Goal: Navigation & Orientation: Find specific page/section

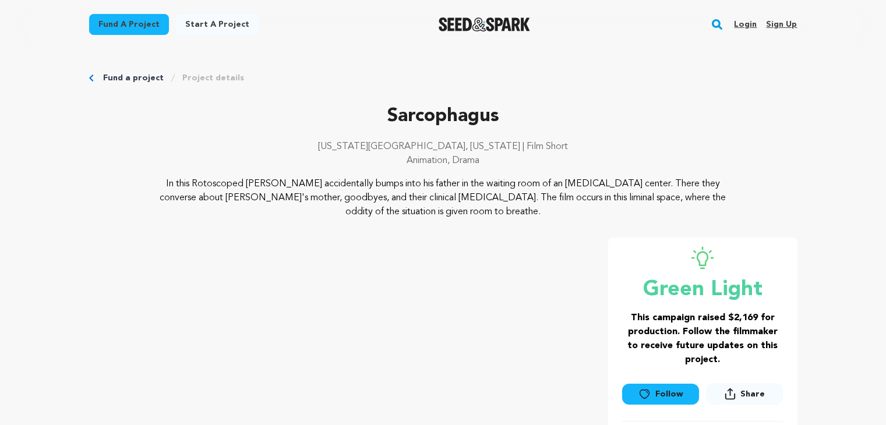
scroll to position [111, 0]
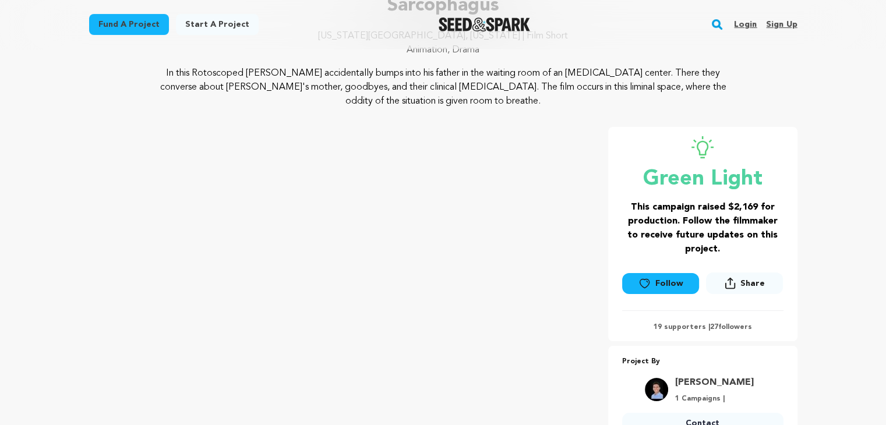
click at [136, 33] on link "Fund a project" at bounding box center [129, 24] width 80 height 21
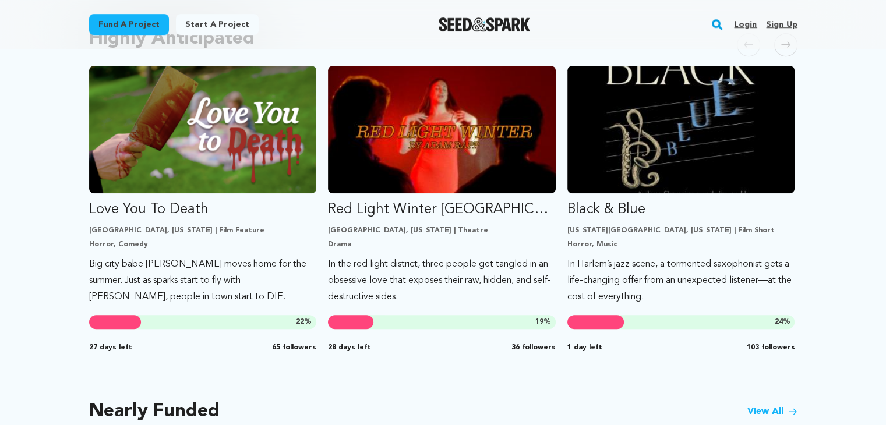
scroll to position [646, 0]
